Goal: Use online tool/utility

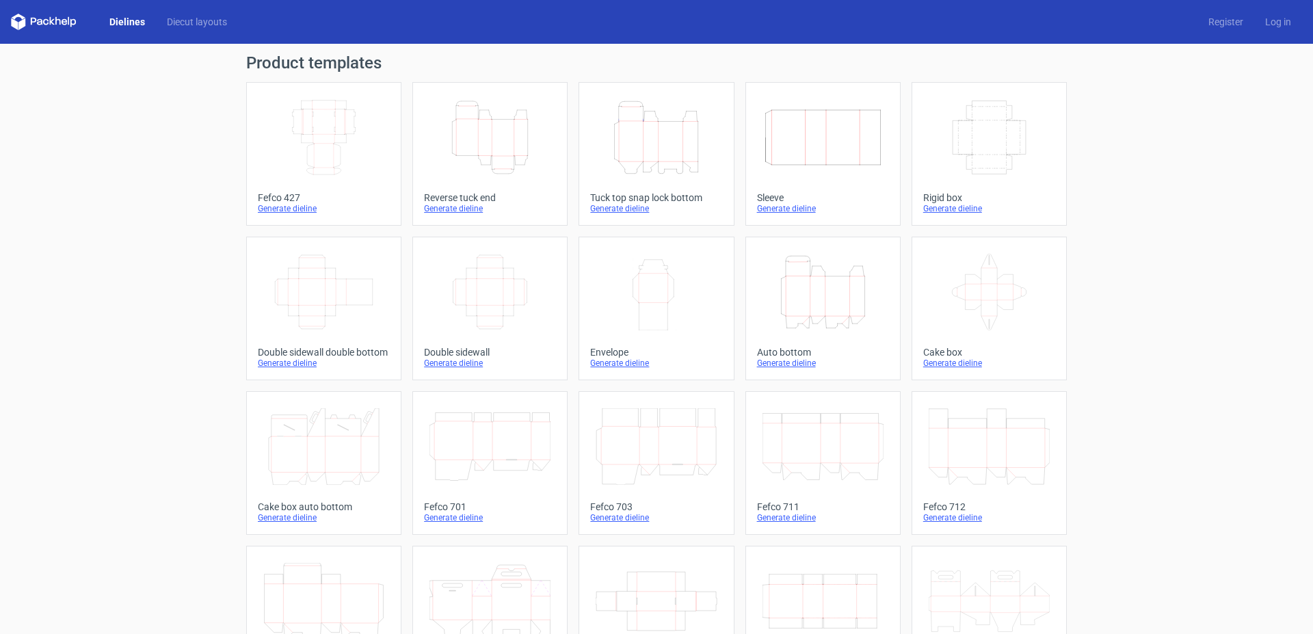
click at [1145, 269] on div "Product templates Width Depth Height Fefco 427 Generate dieline Height Depth Wi…" at bounding box center [656, 449] width 1313 height 811
click at [804, 303] on icon "Height Depth Width" at bounding box center [822, 292] width 121 height 77
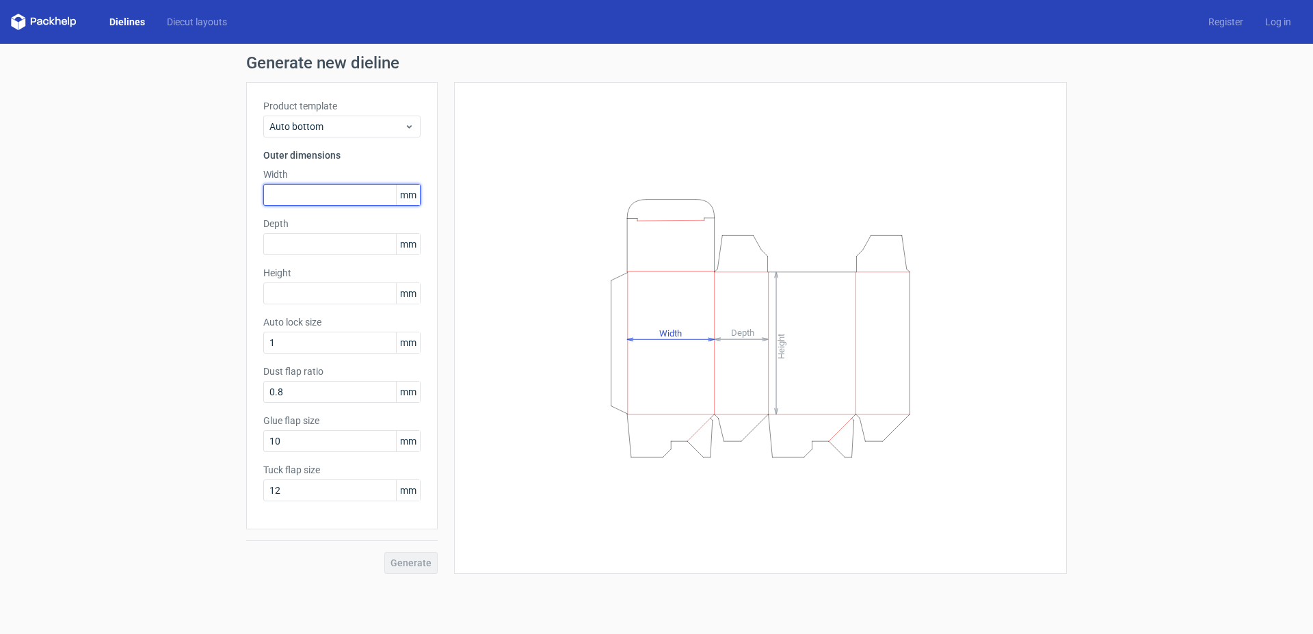
click at [300, 189] on input "text" at bounding box center [341, 195] width 157 height 22
click at [299, 250] on input "text" at bounding box center [341, 244] width 157 height 22
type input "90"
click at [310, 291] on input "text" at bounding box center [341, 293] width 157 height 22
type input "121"
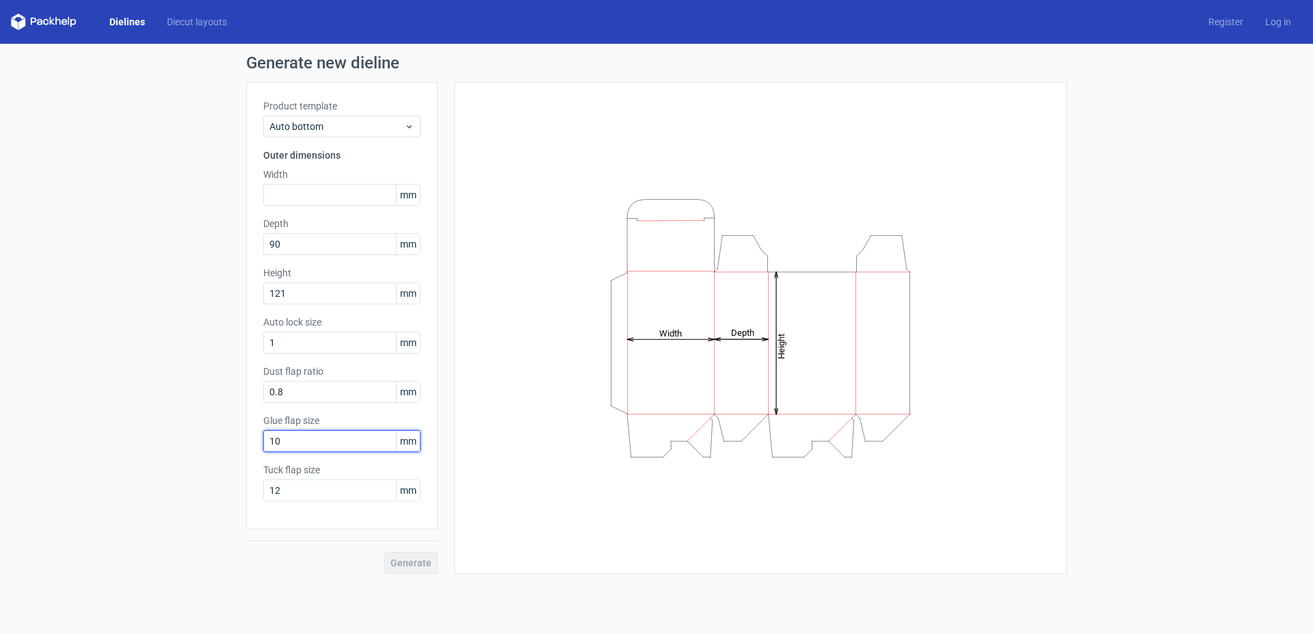
drag, startPoint x: 293, startPoint y: 444, endPoint x: 275, endPoint y: 440, distance: 19.1
click at [275, 440] on input "10" at bounding box center [341, 441] width 157 height 22
type input "15"
click at [310, 193] on input "text" at bounding box center [341, 195] width 157 height 22
